Goal: Information Seeking & Learning: Learn about a topic

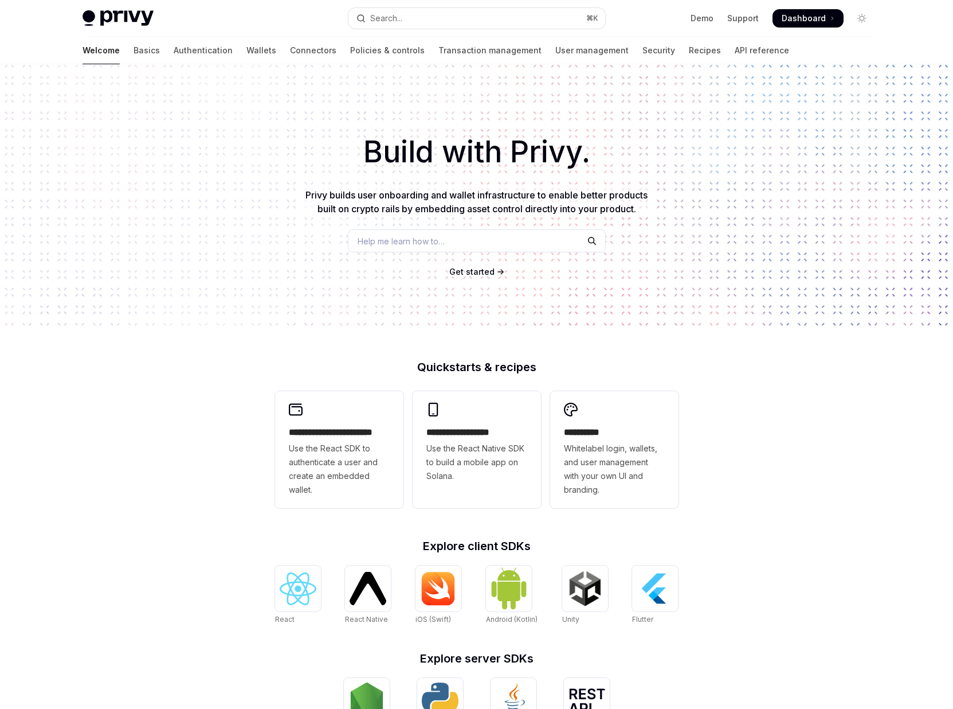
click at [809, 22] on span "Dashboard" at bounding box center [804, 18] width 44 height 11
click at [439, 54] on link "Transaction management" at bounding box center [490, 51] width 103 height 28
type textarea "*"
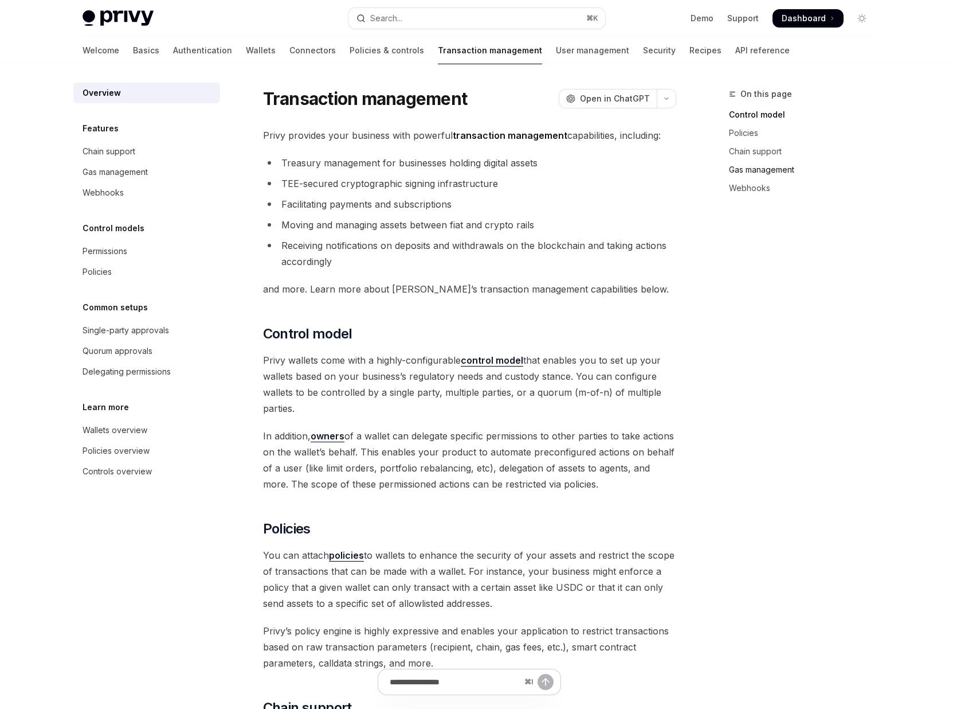
click at [738, 163] on link "Gas management" at bounding box center [804, 170] width 151 height 18
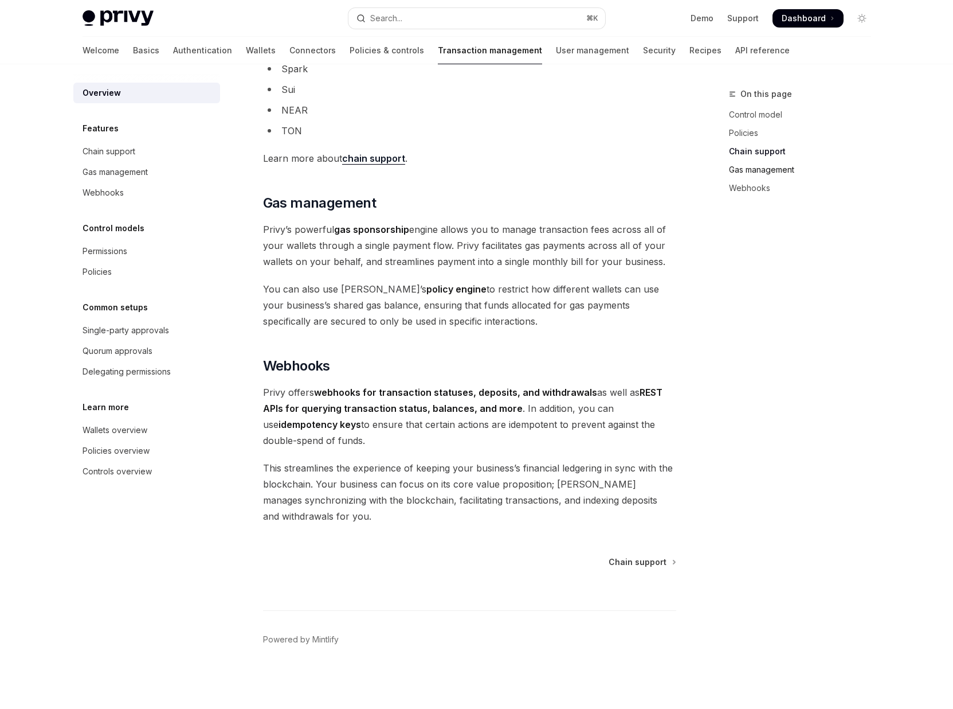
scroll to position [854, 0]
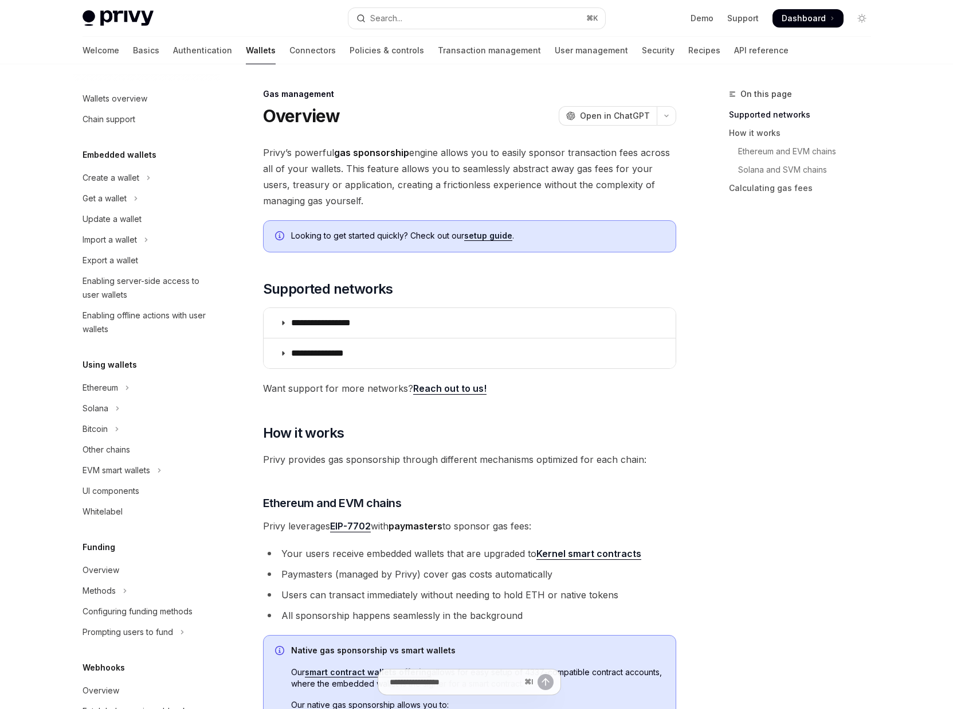
scroll to position [276, 0]
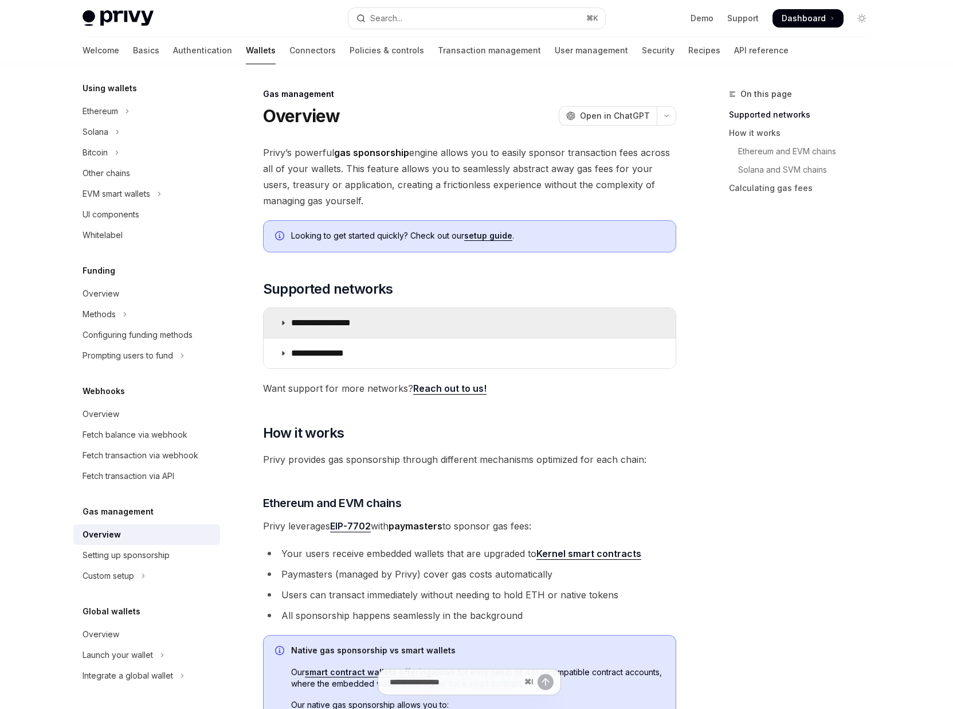
click at [280, 325] on icon at bounding box center [283, 322] width 7 height 7
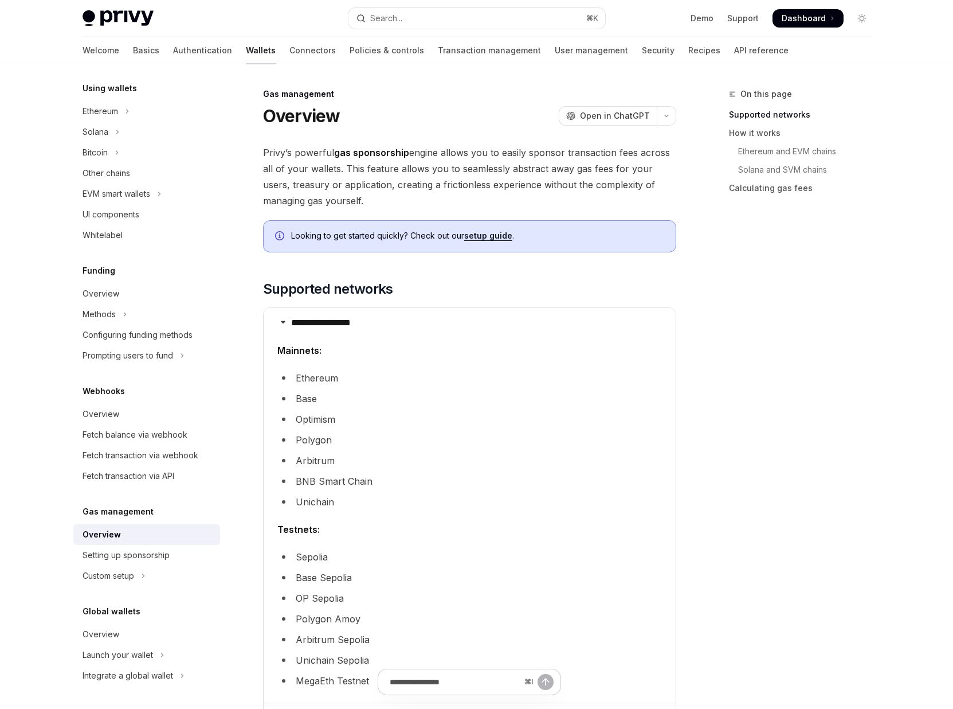
click at [811, 362] on div "On this page Supported networks How it works Ethereum and EVM chains Solana and…" at bounding box center [793, 397] width 174 height 621
click at [250, 288] on icon "Navigate to header" at bounding box center [247, 289] width 8 height 5
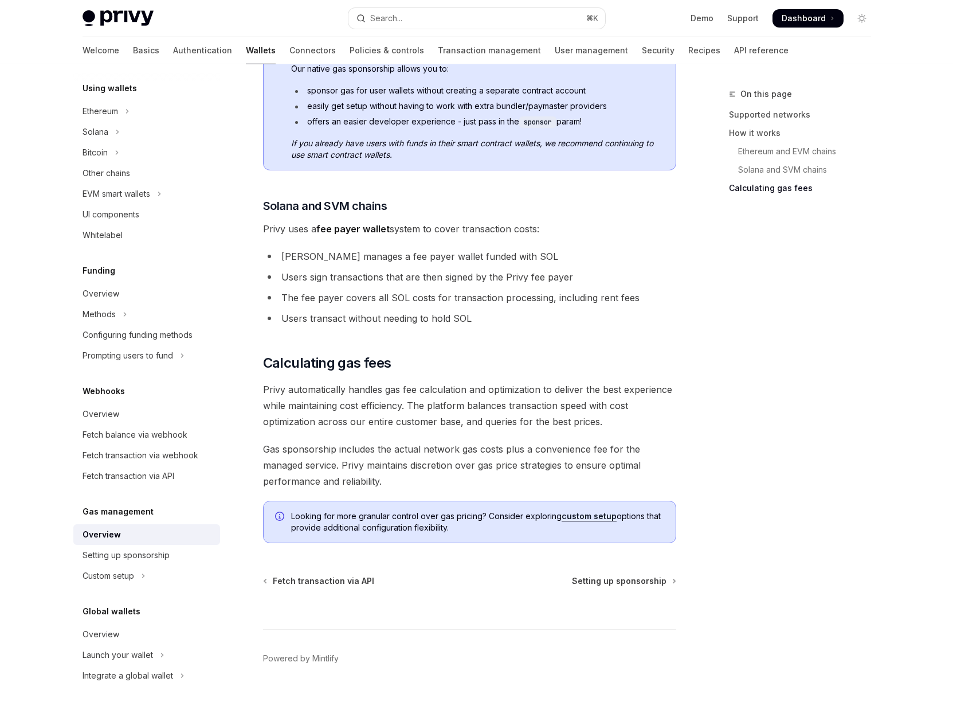
scroll to position [1001, 0]
click at [251, 362] on div "Navigate to header" at bounding box center [247, 362] width 14 height 14
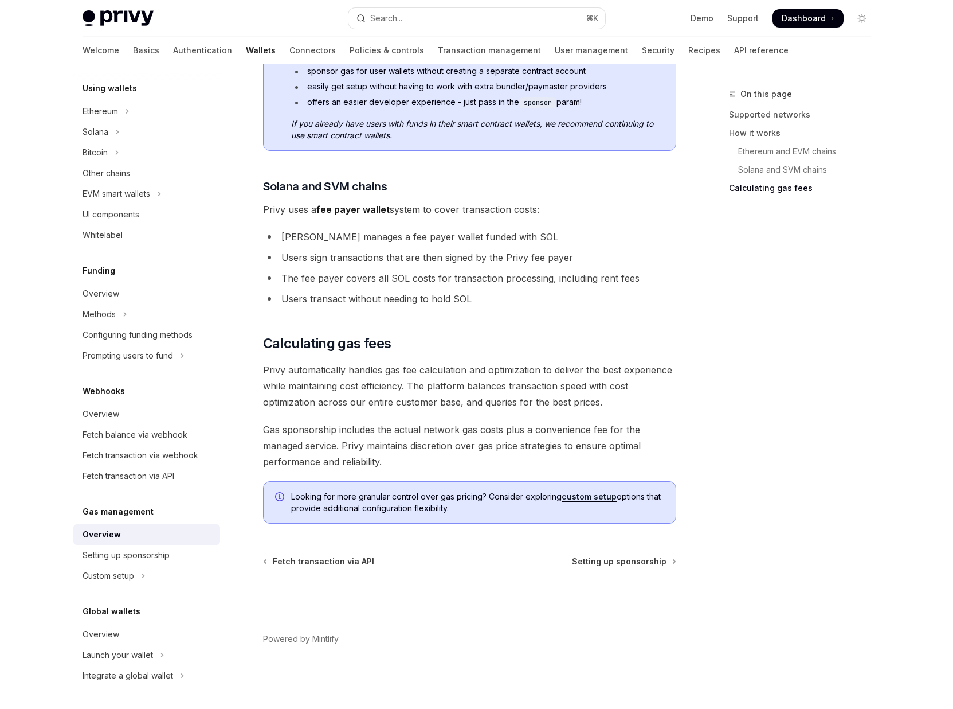
click at [571, 449] on span "Gas sponsorship includes the actual network gas costs plus a convenience fee fo…" at bounding box center [469, 445] width 413 height 48
click at [606, 498] on link "custom setup" at bounding box center [589, 496] width 55 height 10
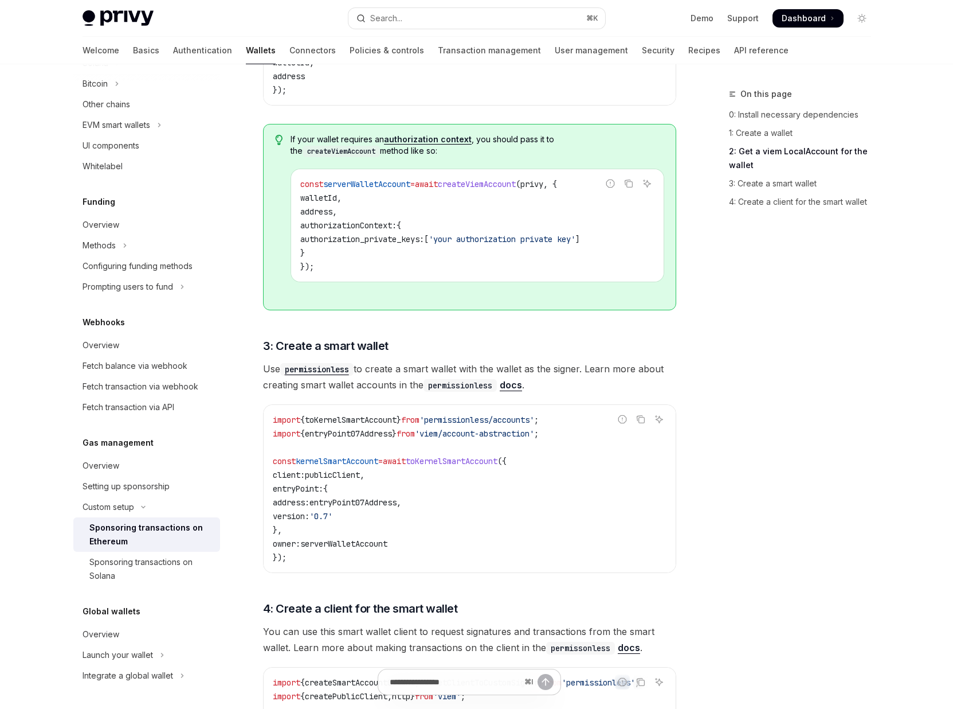
scroll to position [974, 0]
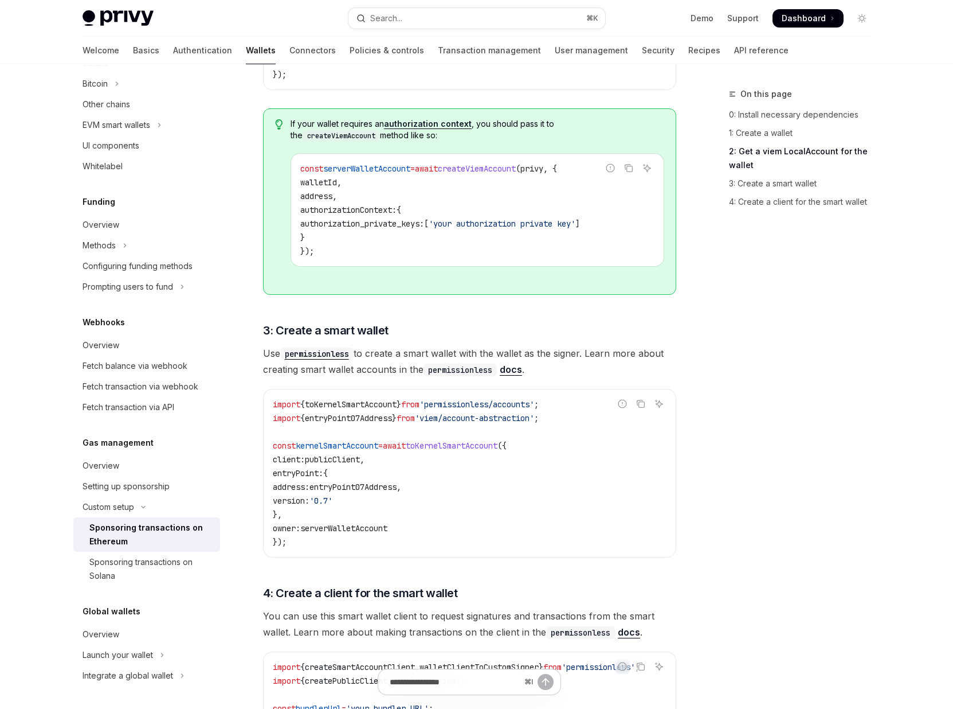
scroll to position [1020, 0]
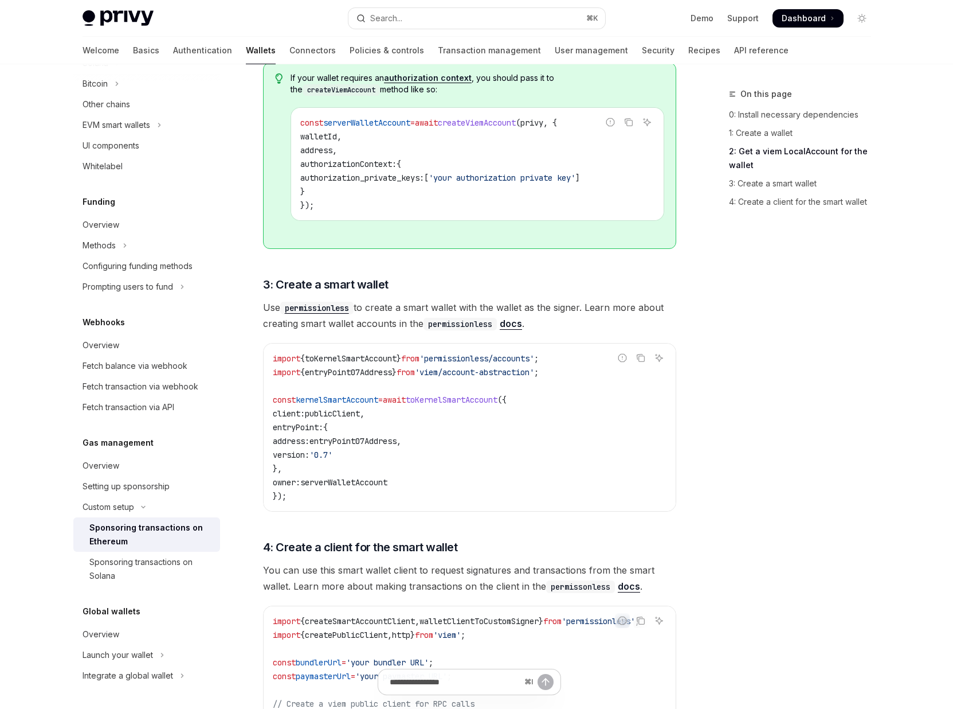
scroll to position [1001, 0]
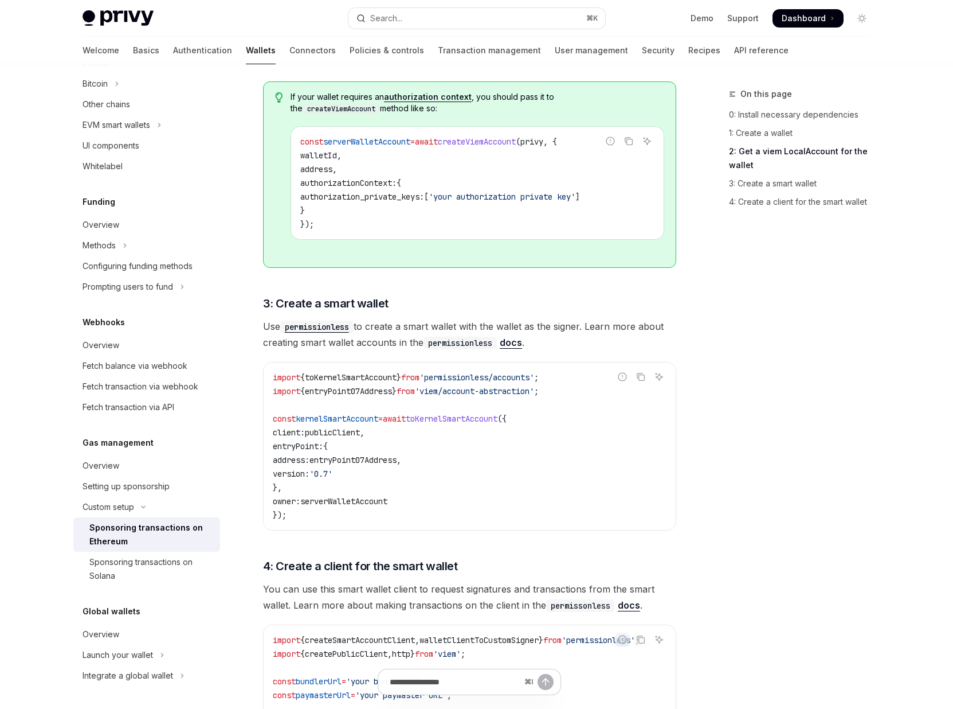
type textarea "*"
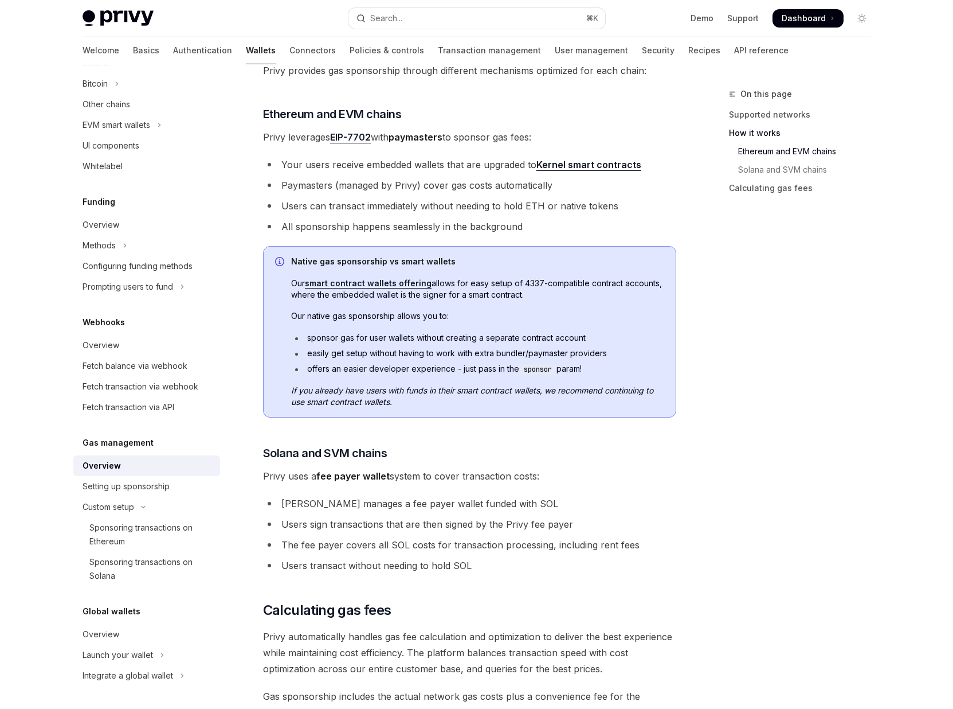
scroll to position [1020, 0]
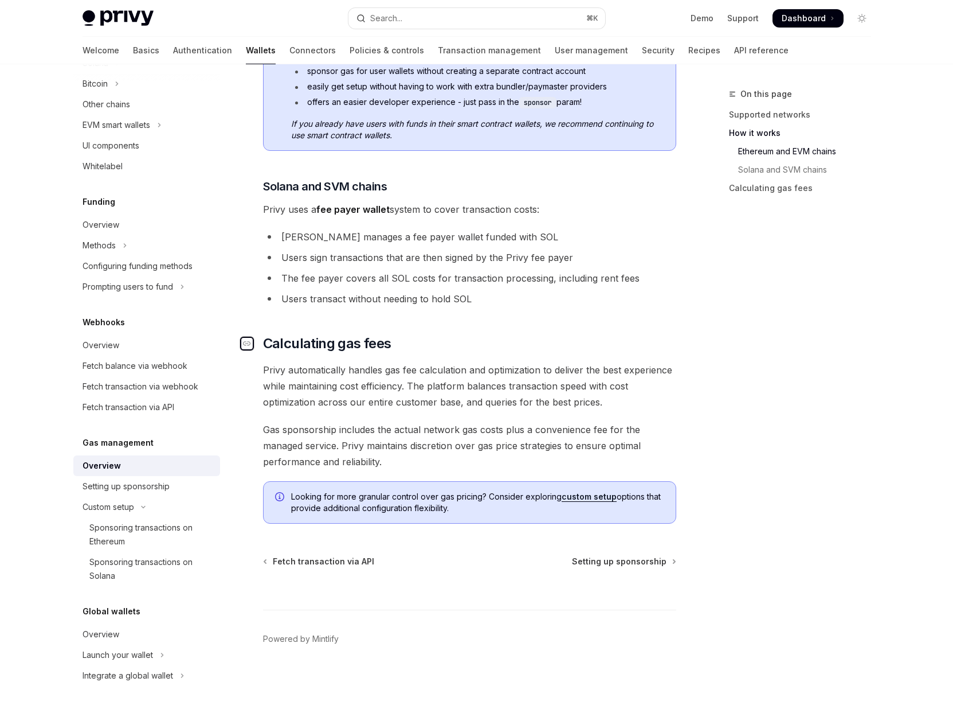
click at [253, 346] on div "Navigate to header" at bounding box center [247, 344] width 14 height 14
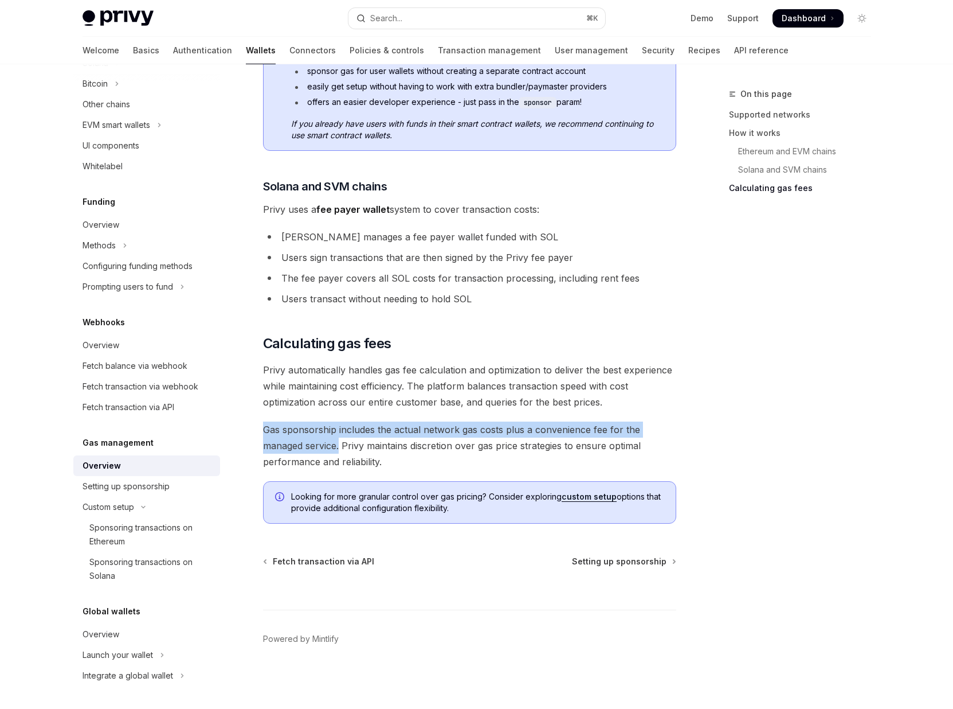
drag, startPoint x: 341, startPoint y: 445, endPoint x: 265, endPoint y: 428, distance: 77.5
click at [264, 428] on span "Gas sponsorship includes the actual network gas costs plus a convenience fee fo…" at bounding box center [469, 445] width 413 height 48
